Goal: Task Accomplishment & Management: Complete application form

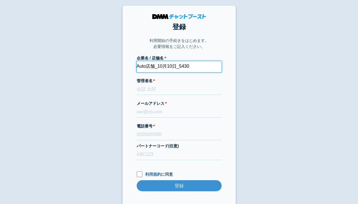
type input "Auto店舗_10月10日_5430"
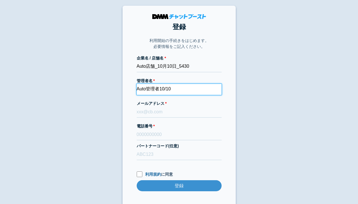
type input "Auto管理者10/10"
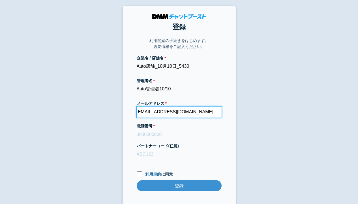
type input "[EMAIL_ADDRESS][DOMAIN_NAME]"
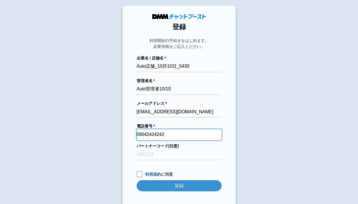
type input "09042424242"
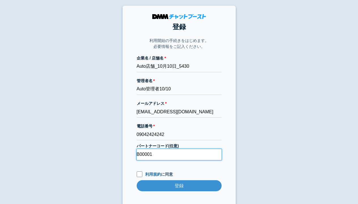
type input "B00001"
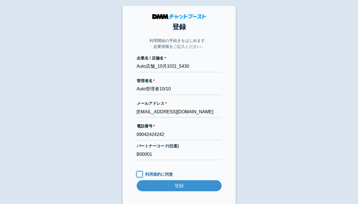
click at [139, 174] on input "利用規約 に同意" at bounding box center [140, 174] width 6 height 6
checkbox input "true"
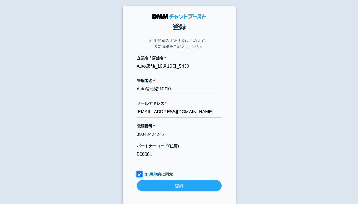
click at [179, 185] on input "登録" at bounding box center [179, 185] width 85 height 11
